Goal: Check status: Check status

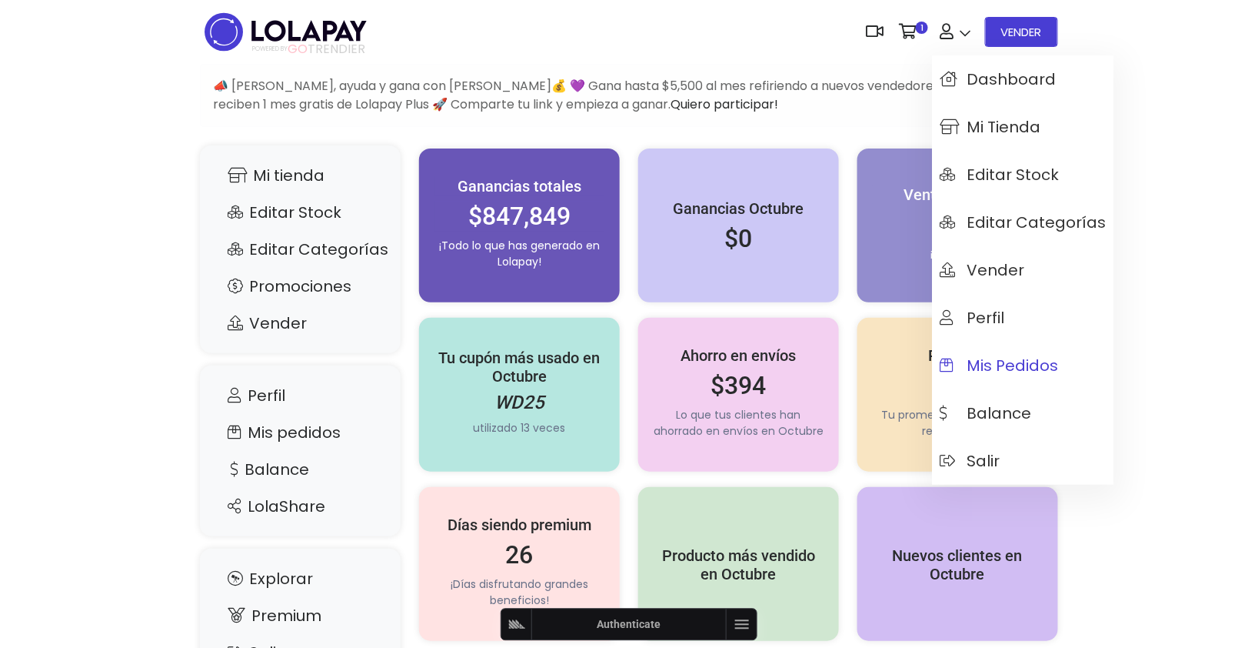
click at [984, 359] on span "Mis pedidos" at bounding box center [999, 365] width 119 height 17
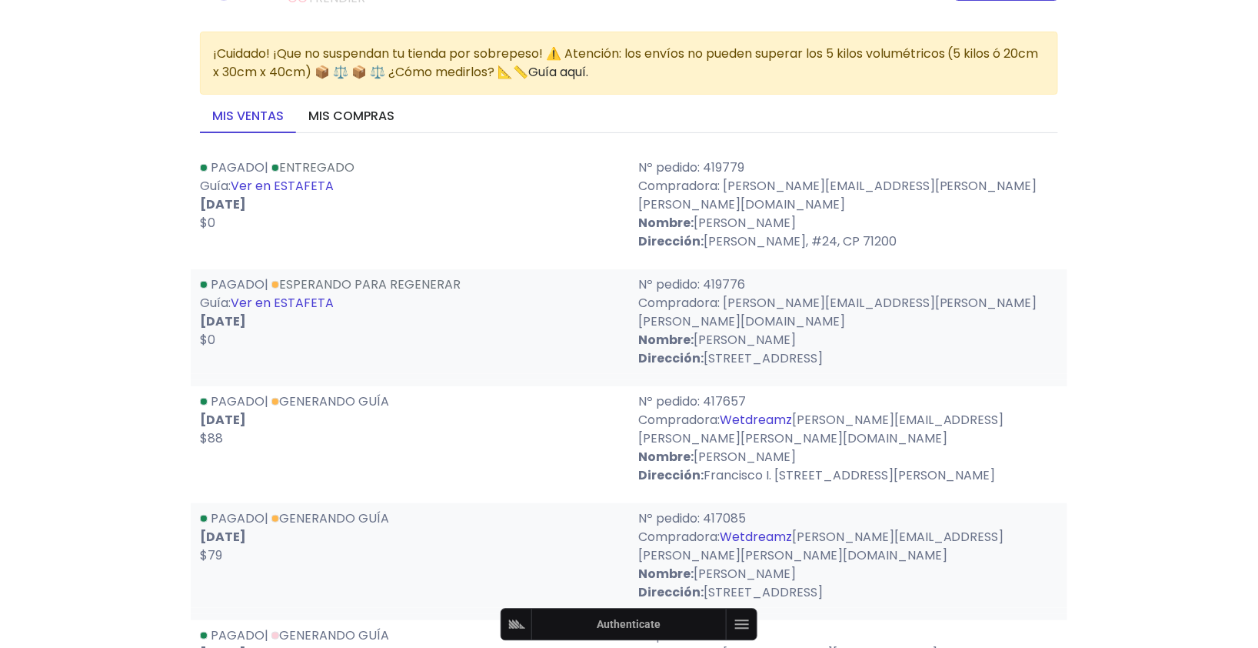
scroll to position [65, 0]
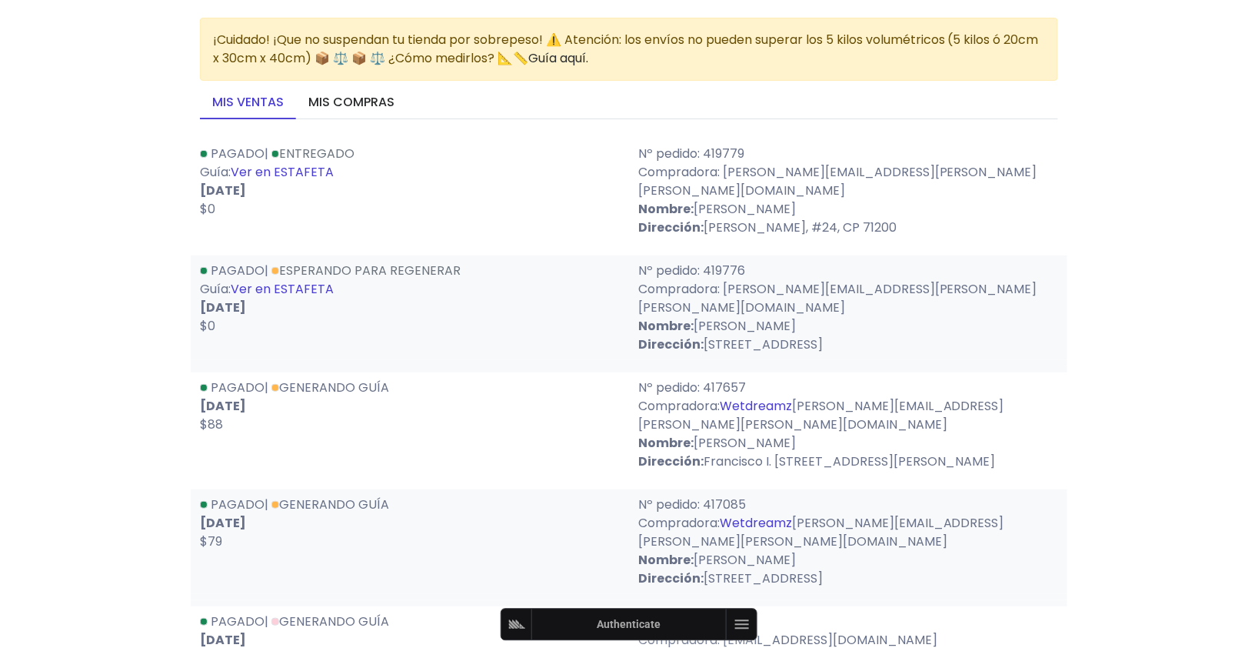
click at [318, 280] on link "Ver en ESTAFETA" at bounding box center [282, 289] width 103 height 18
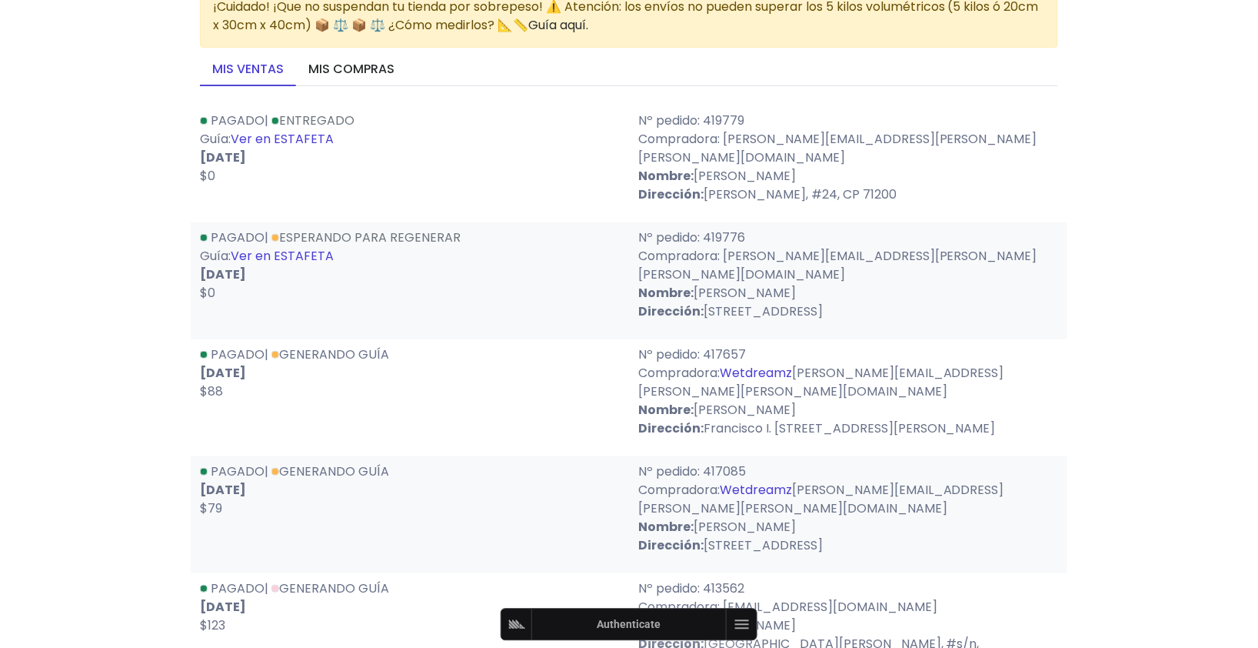
scroll to position [95, 0]
click at [443, 231] on link "Esperando para regenerar" at bounding box center [365, 240] width 189 height 18
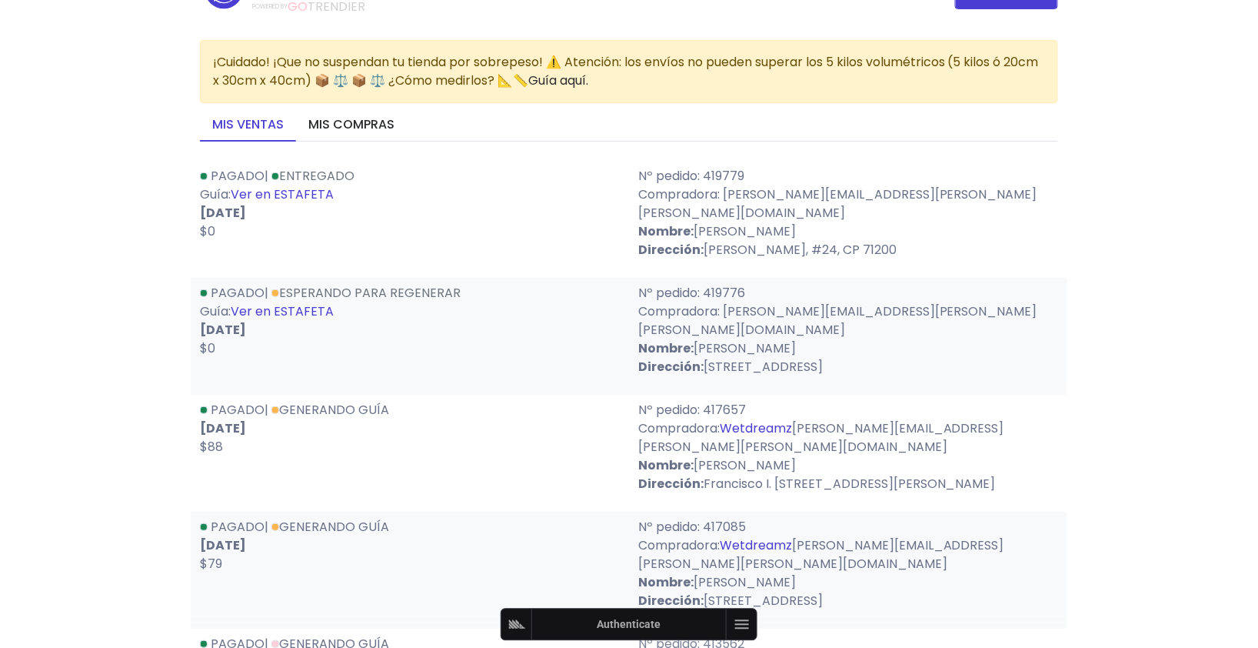
scroll to position [44, 0]
drag, startPoint x: 491, startPoint y: 273, endPoint x: 285, endPoint y: 274, distance: 206.1
click at [285, 282] on div "Pagado | Esperando para regenerar Guía: Ver en ESTAFETA [DATE] $0" at bounding box center [410, 328] width 438 height 92
click at [658, 301] on p "Compradora: [PERSON_NAME][EMAIL_ADDRESS][PERSON_NAME][PERSON_NAME][DOMAIN_NAME]" at bounding box center [848, 319] width 420 height 37
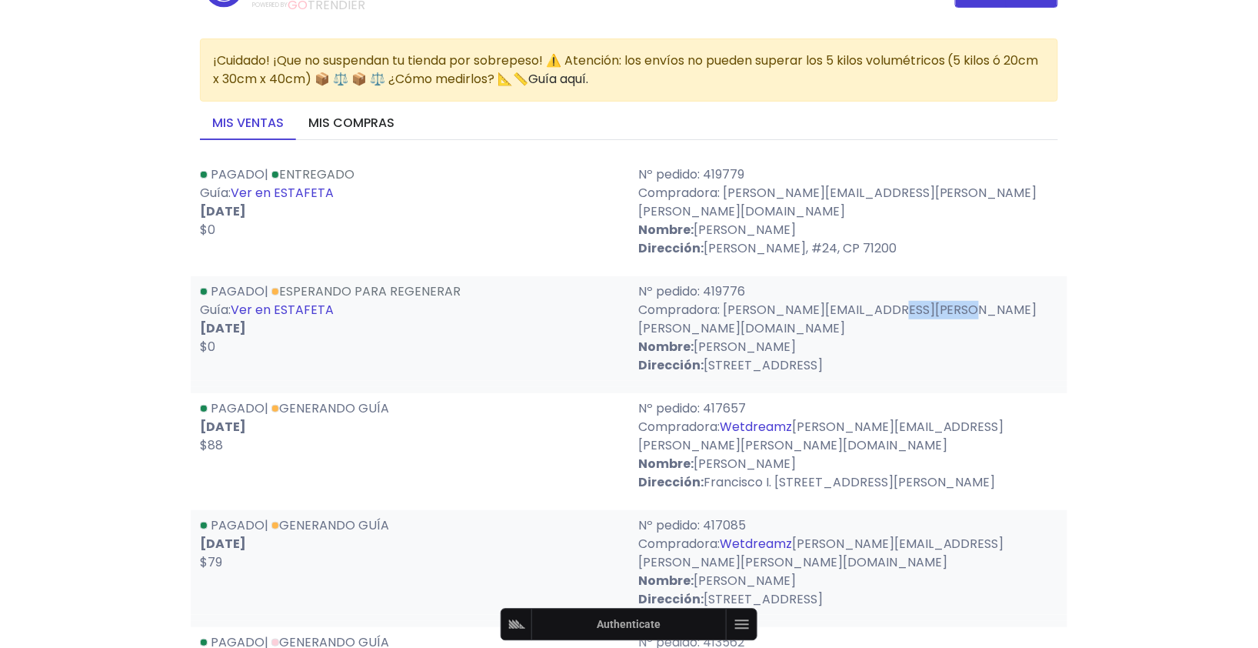
click at [658, 301] on p "Compradora: [PERSON_NAME][EMAIL_ADDRESS][PERSON_NAME][PERSON_NAME][DOMAIN_NAME]" at bounding box center [848, 319] width 420 height 37
click at [667, 338] on strong "Nombre:" at bounding box center [665, 347] width 55 height 18
click at [669, 356] on strong "Dirección:" at bounding box center [670, 365] width 65 height 18
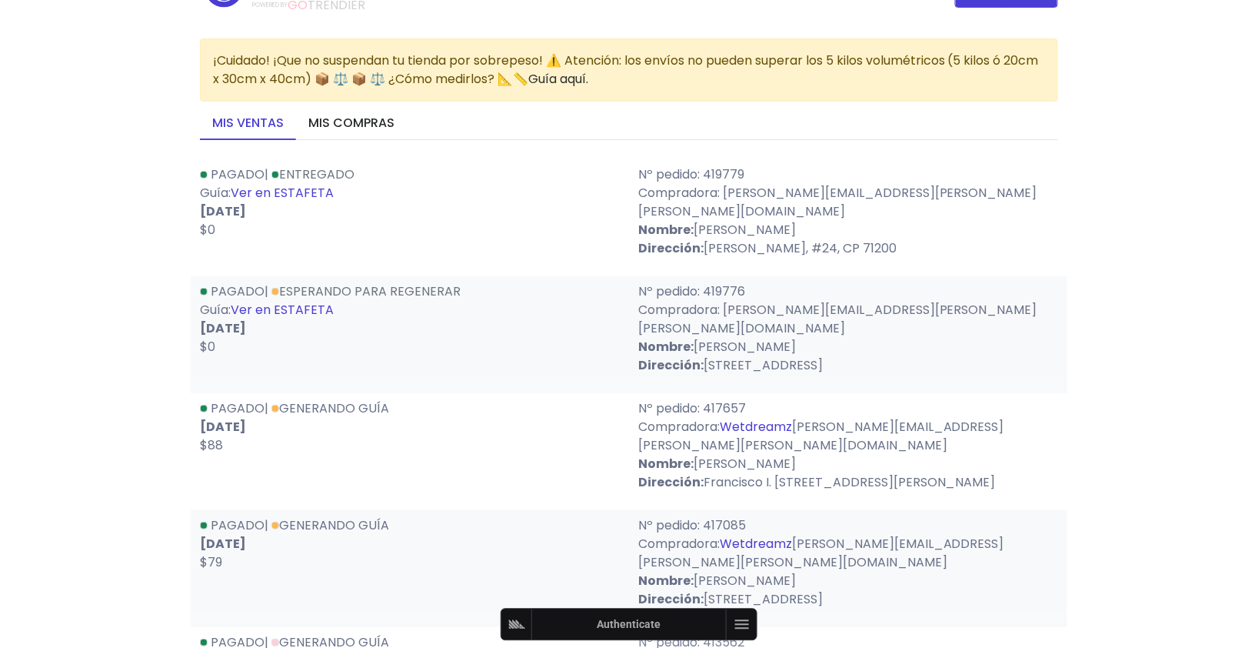
click at [669, 356] on strong "Dirección:" at bounding box center [670, 365] width 65 height 18
click at [730, 282] on p "Nº pedido: 419776" at bounding box center [848, 291] width 420 height 18
copy p "419776"
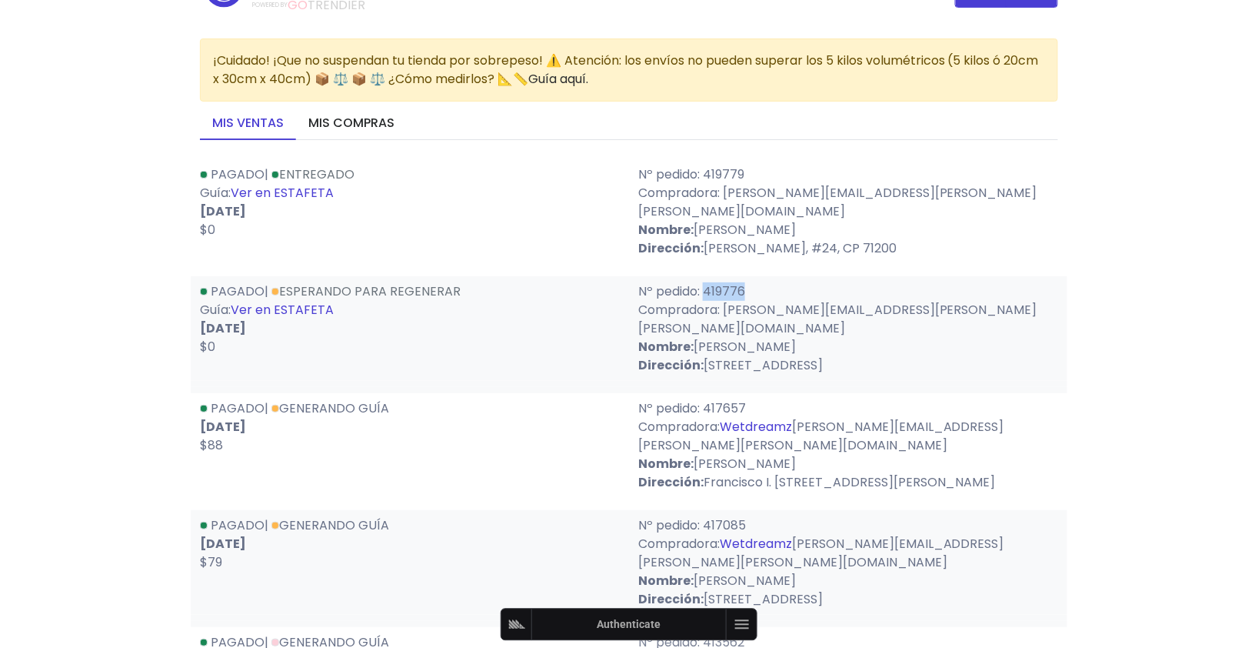
copy p "419776"
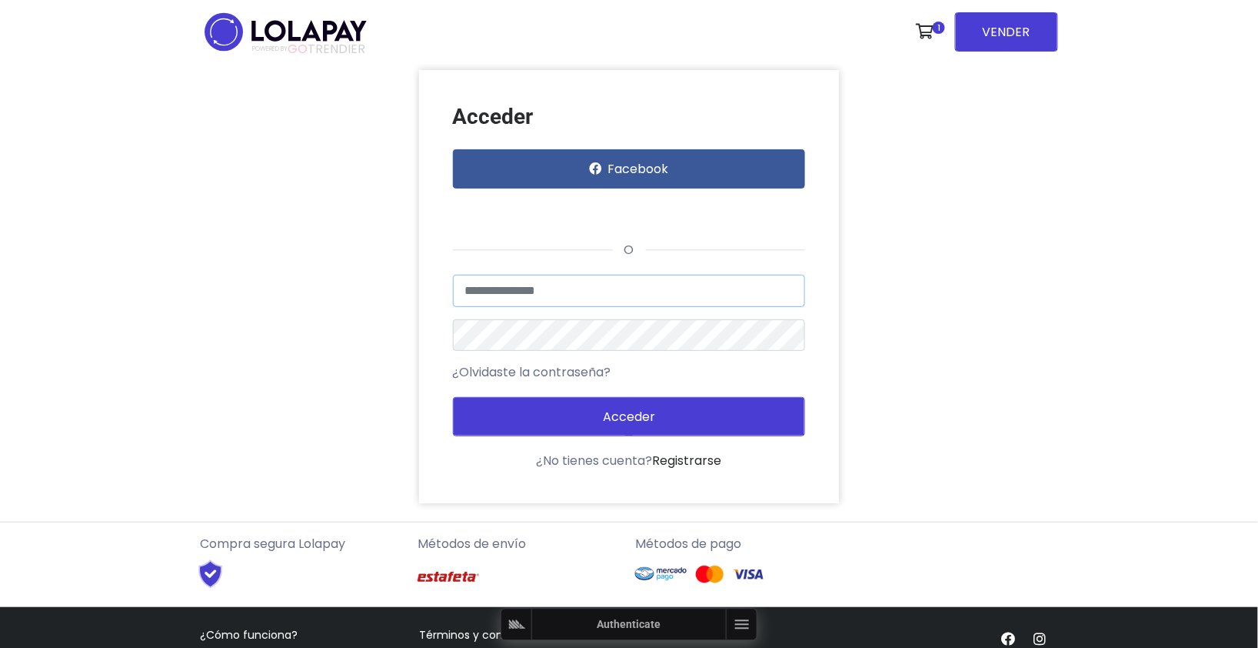
click at [708, 294] on input "text" at bounding box center [629, 291] width 353 height 32
